Goal: Download file/media

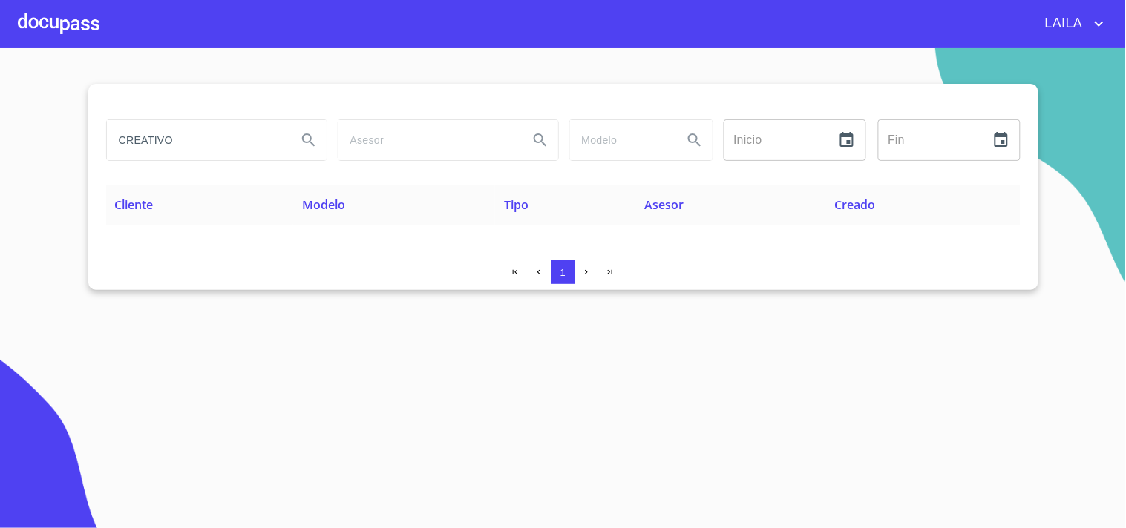
click at [229, 134] on input "CREATIVO" at bounding box center [196, 140] width 178 height 40
type input "x"
type input "[PERSON_NAME]"
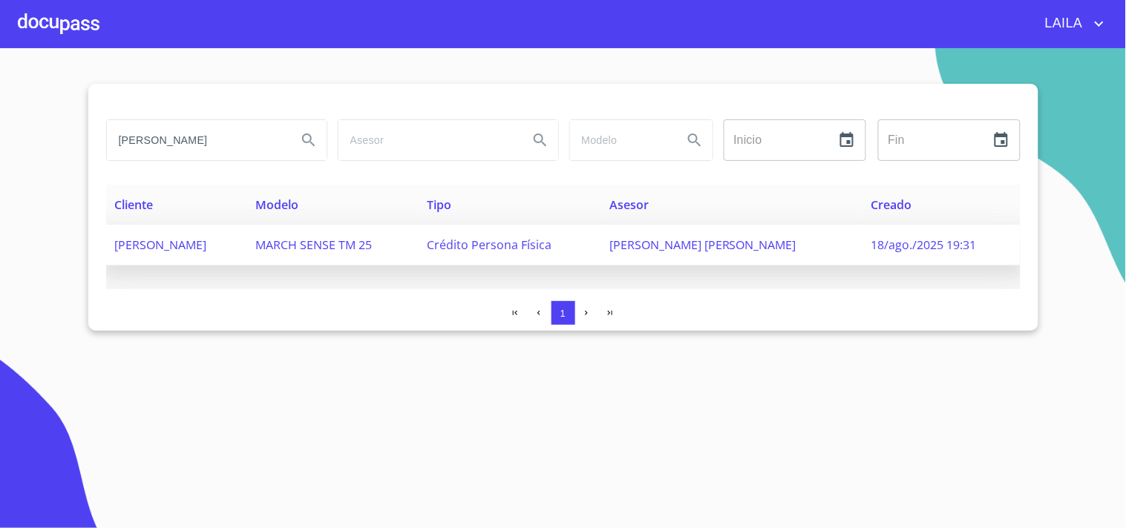
click at [207, 249] on span "[PERSON_NAME]" at bounding box center [161, 245] width 92 height 16
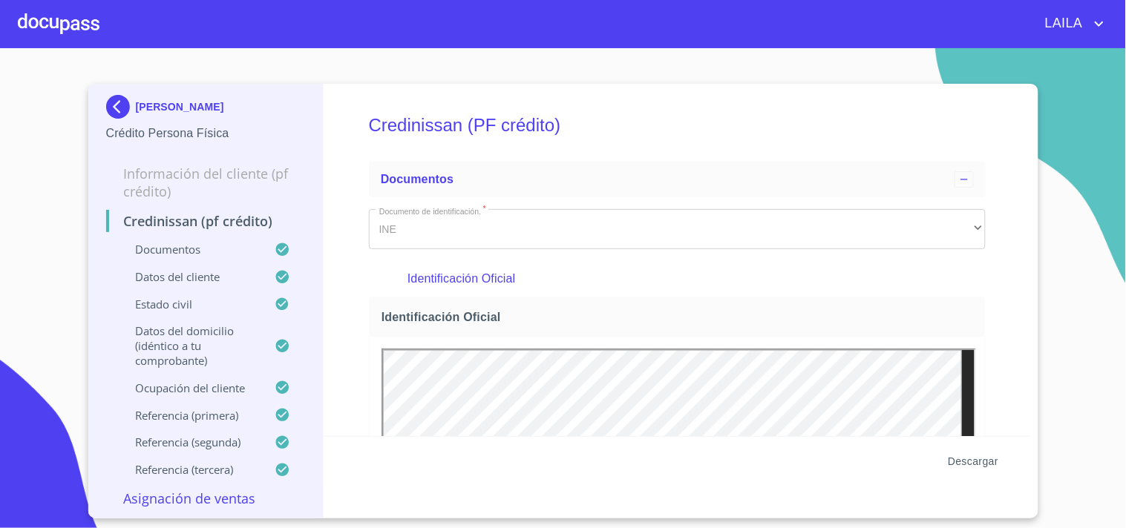
click at [966, 456] on span "Descargar" at bounding box center [973, 462] width 50 height 19
click at [123, 102] on img at bounding box center [121, 107] width 30 height 24
